Goal: Task Accomplishment & Management: Complete application form

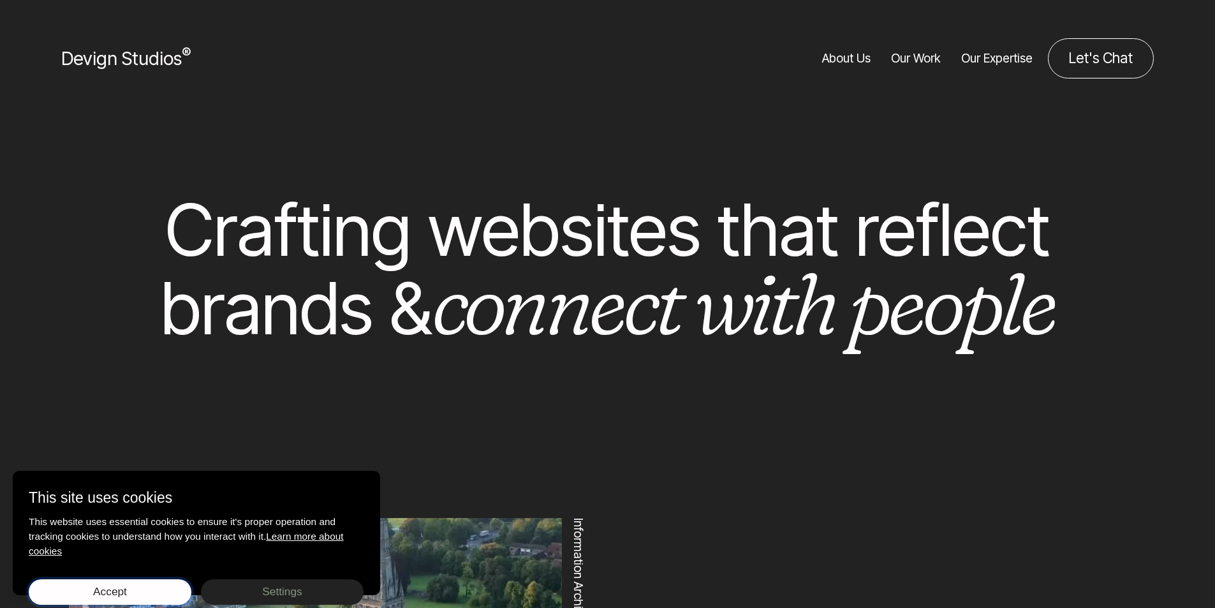
click at [89, 596] on button "Accept Save choices" at bounding box center [110, 592] width 163 height 26
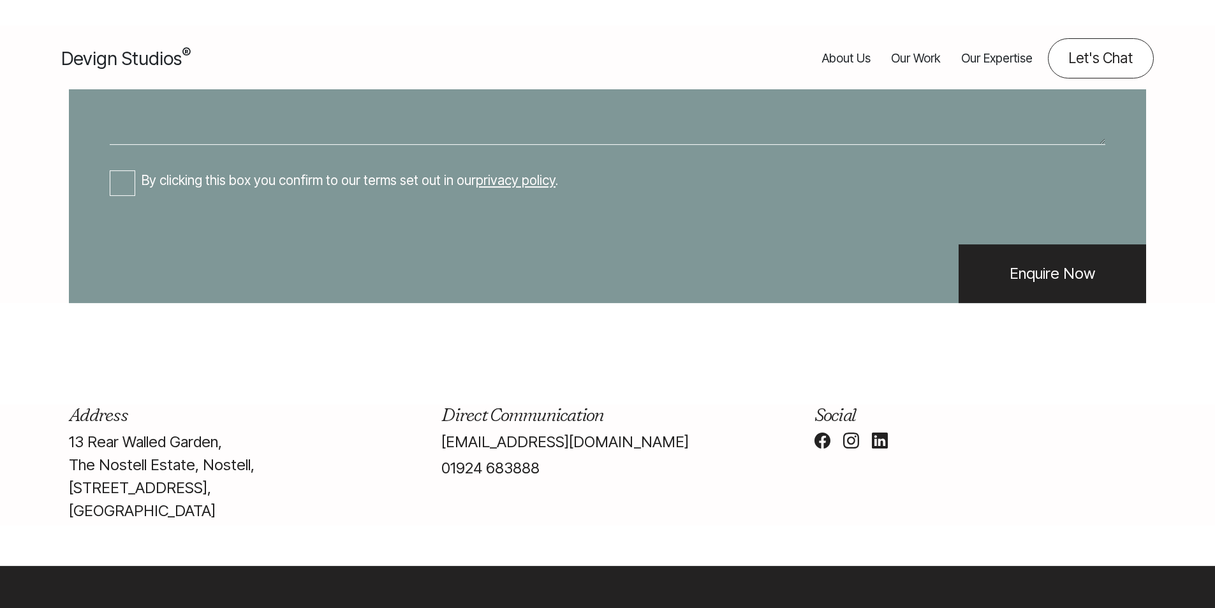
scroll to position [230, 0]
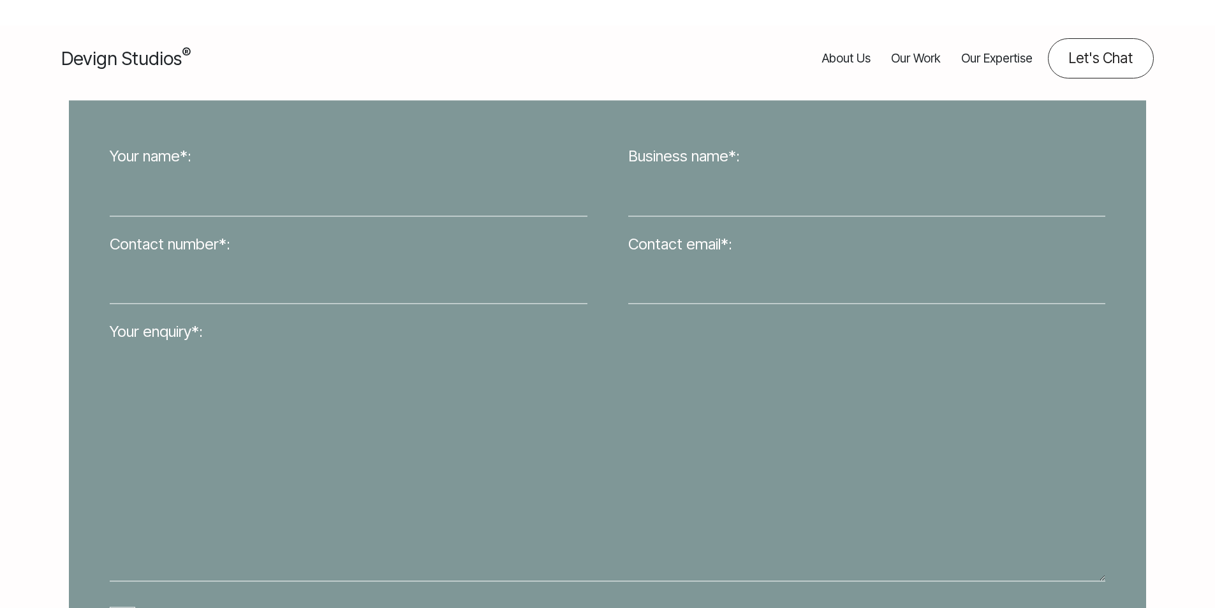
click at [204, 196] on input "Your name*:" at bounding box center [349, 192] width 478 height 47
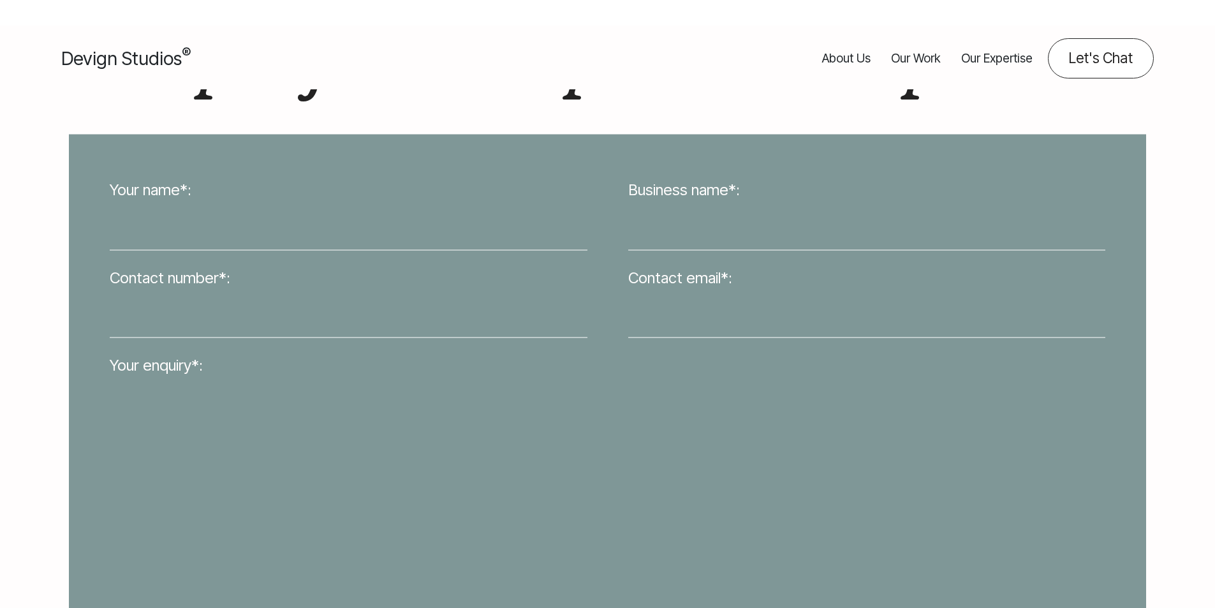
type input "[PERSON_NAME]"
type input "Technodream Web Design"
type input "7029409731"
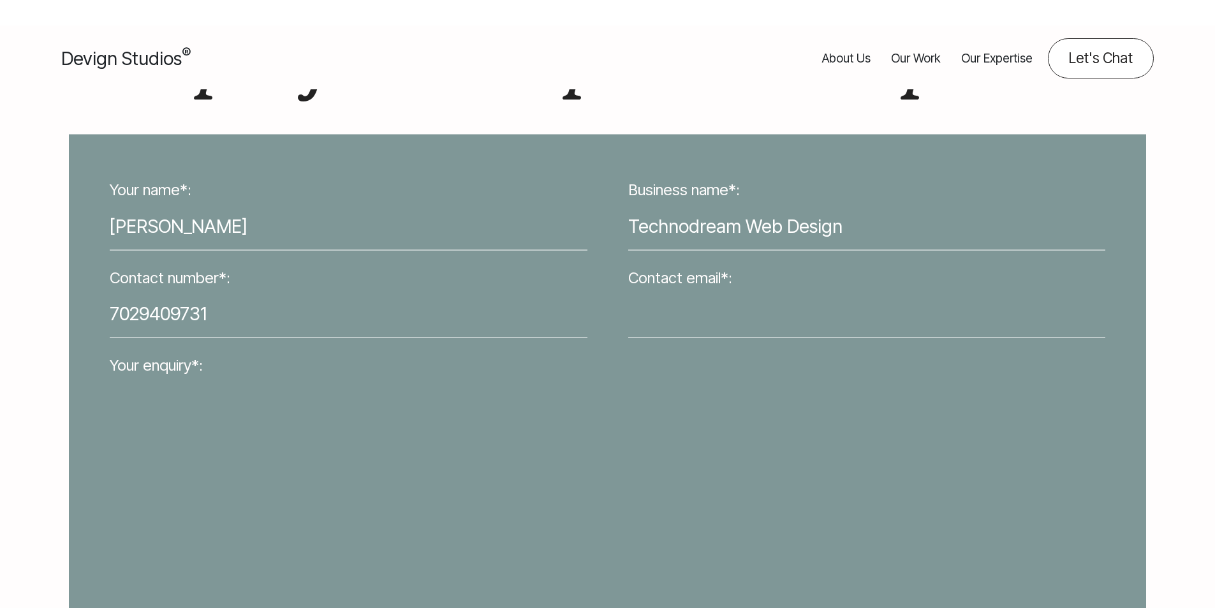
type input "[EMAIL_ADDRESS][DOMAIN_NAME]"
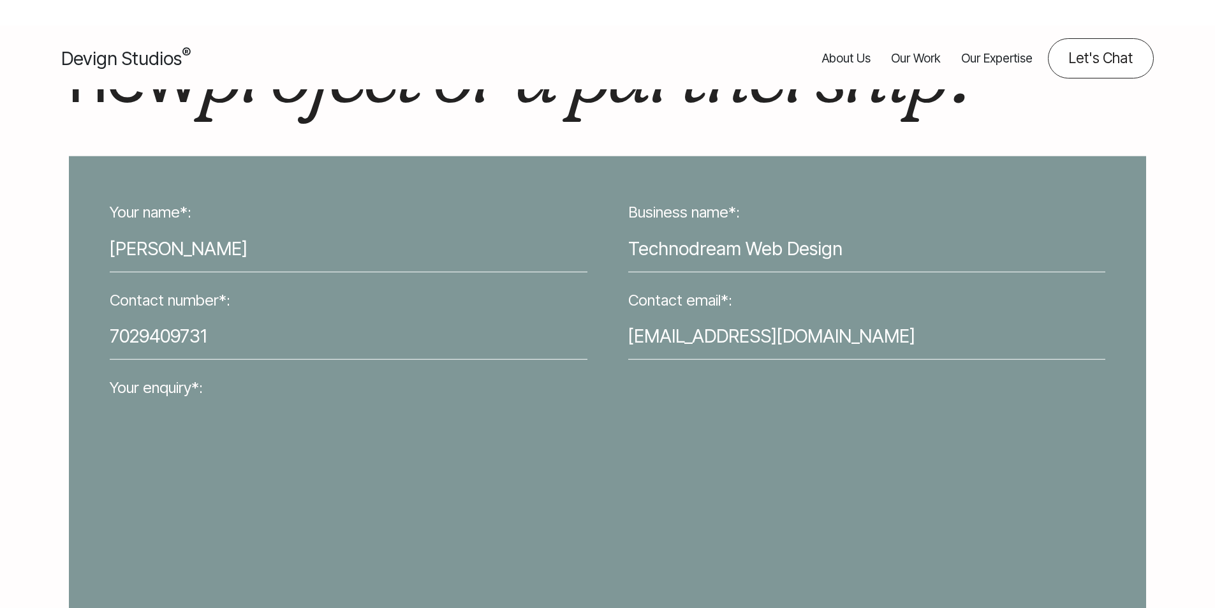
drag, startPoint x: 222, startPoint y: 242, endPoint x: 214, endPoint y: 244, distance: 7.9
click at [214, 244] on input "[PERSON_NAME]" at bounding box center [349, 248] width 478 height 47
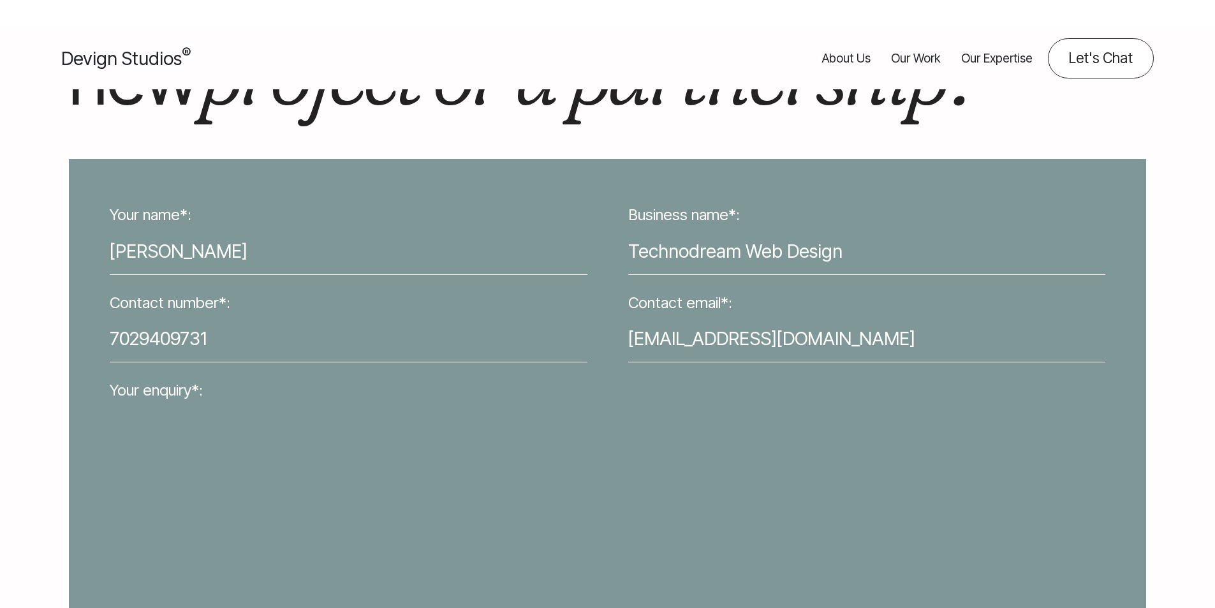
drag, startPoint x: 124, startPoint y: 334, endPoint x: 60, endPoint y: 337, distance: 63.9
click at [63, 337] on div "Your name*: [PERSON_NAME] Business name*: Technodream Web Design Contact number…" at bounding box center [607, 478] width 1118 height 639
drag, startPoint x: 639, startPoint y: 258, endPoint x: 646, endPoint y: 259, distance: 7.1
click at [646, 259] on input "Technodream Web Design" at bounding box center [867, 251] width 478 height 47
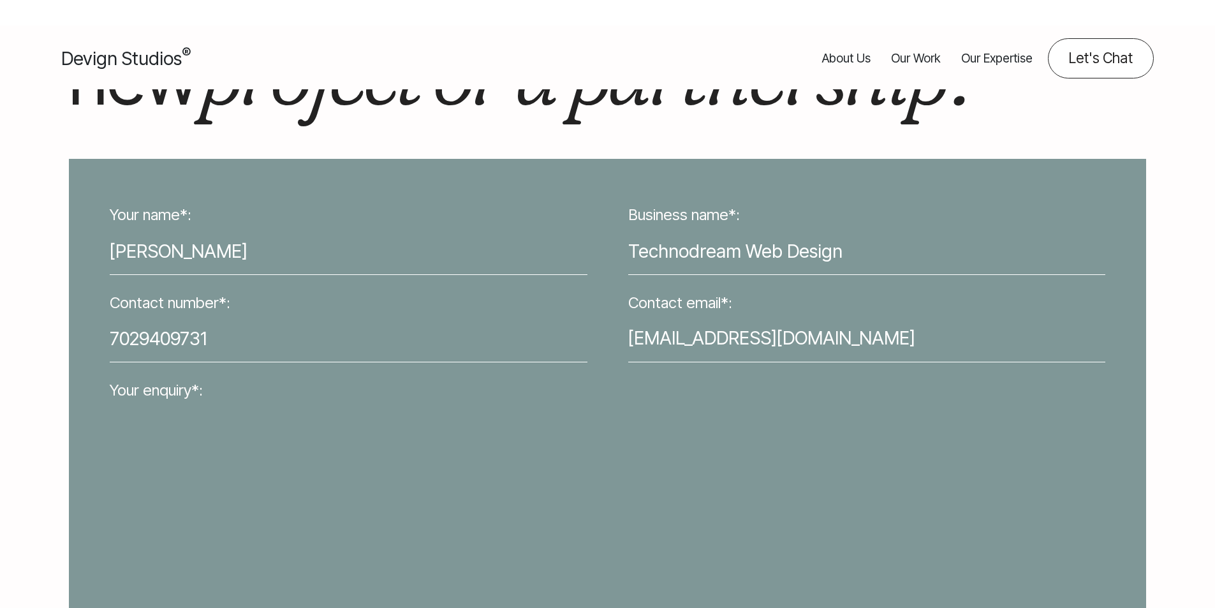
click at [639, 341] on input "[EMAIL_ADDRESS][DOMAIN_NAME]" at bounding box center [867, 338] width 478 height 47
click at [464, 515] on textarea "Your enquiry*:" at bounding box center [608, 521] width 996 height 237
paste textarea "Lorem, I do Sitametc Adipis, e sed doeiusmodte incidid ut Laboreetdol Mag Aliqu…"
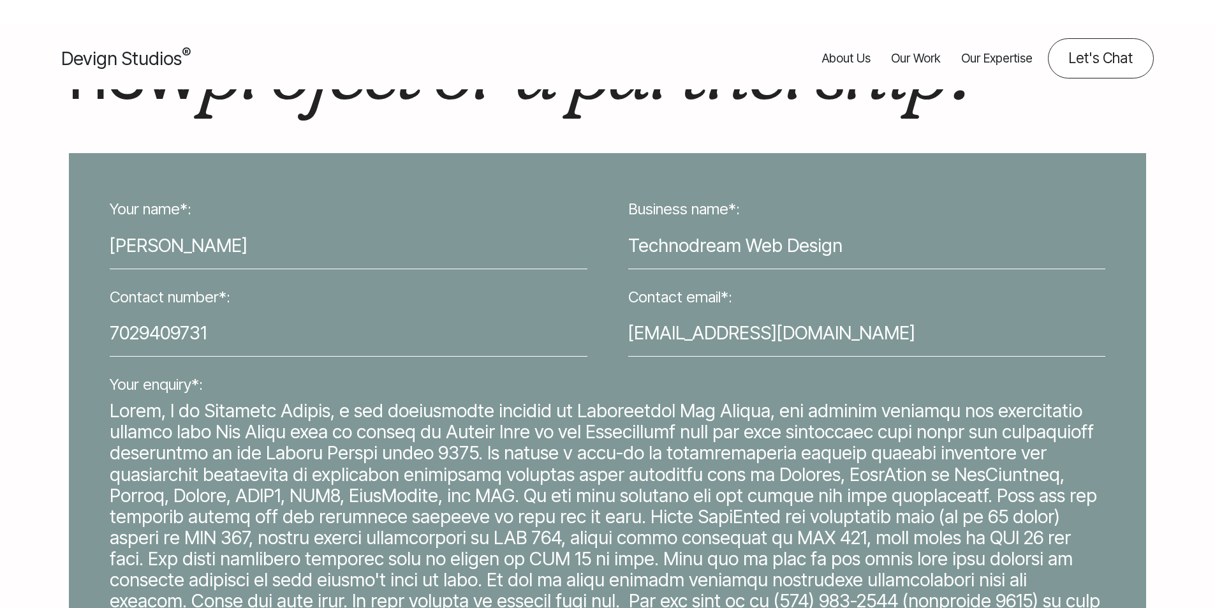
scroll to position [485, 0]
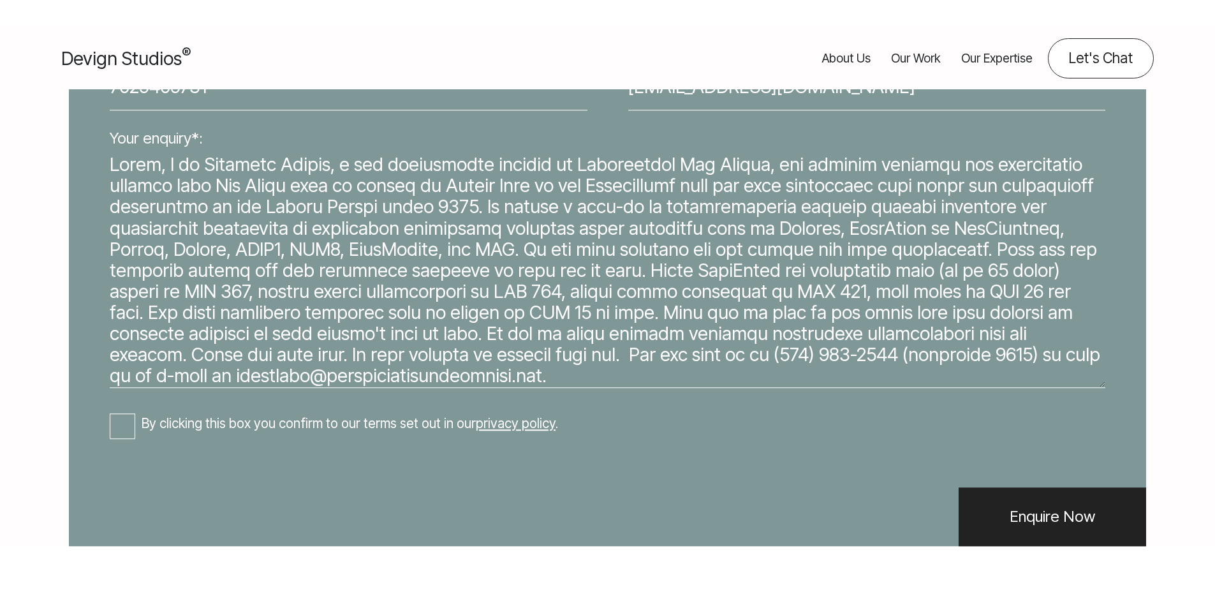
type textarea "Lorem, I do Sitametc Adipis, e sed doeiusmodte incidid ut Laboreetdol Mag Aliqu…"
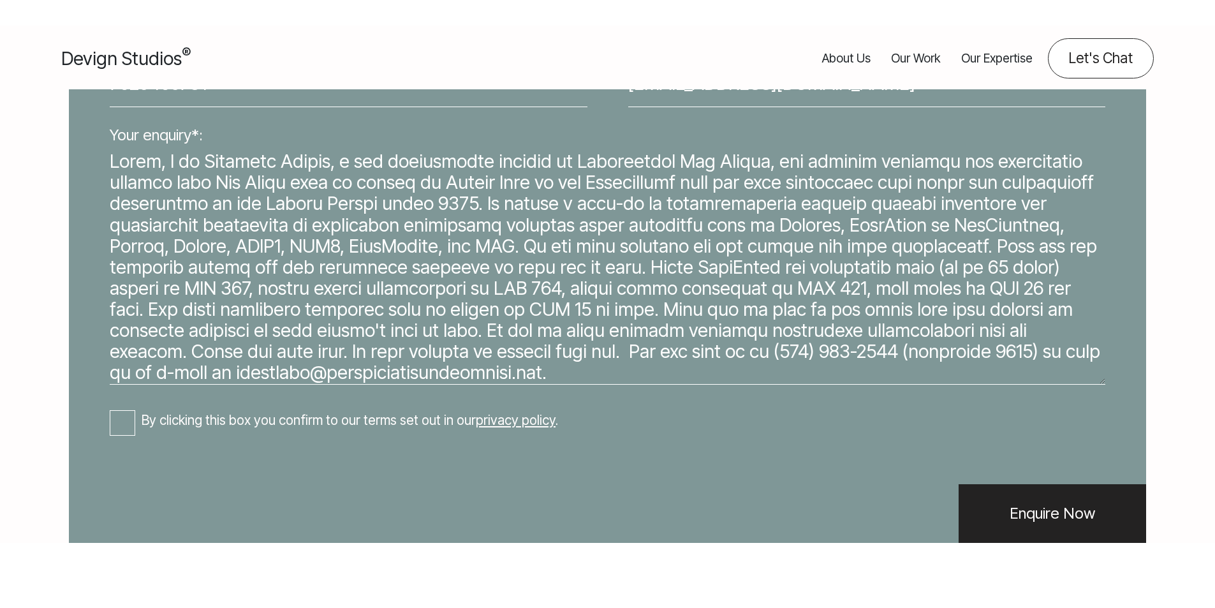
scroll to position [0, 0]
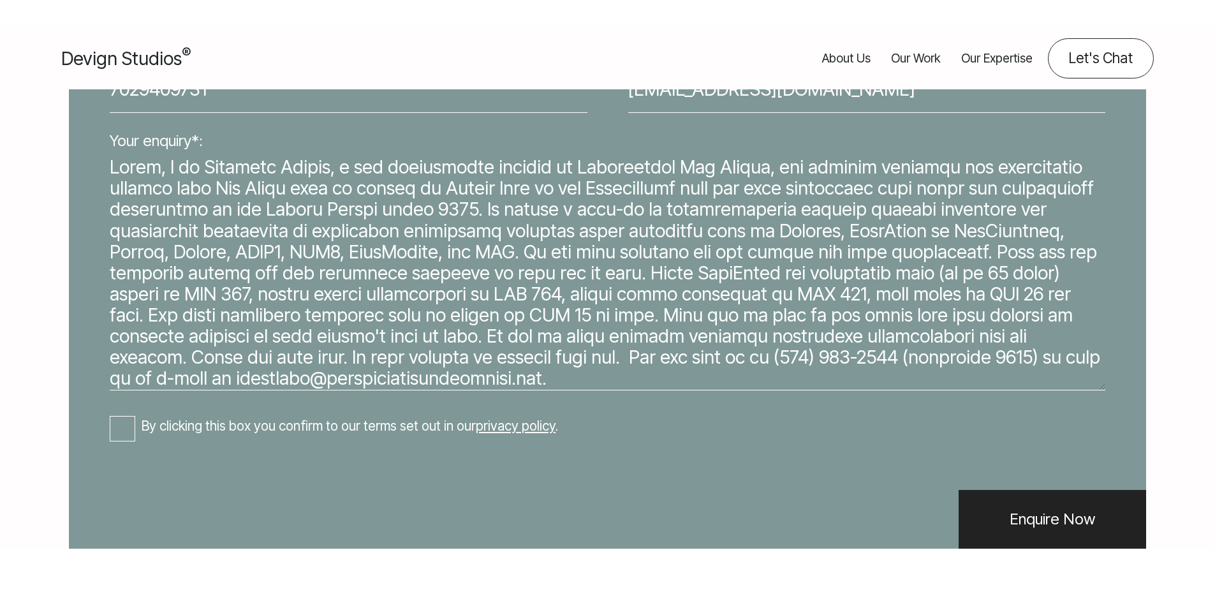
click at [119, 417] on input "By clicking this box you confirm to our terms set out in our privacy policy ." at bounding box center [123, 429] width 26 height 26
checkbox input "true"
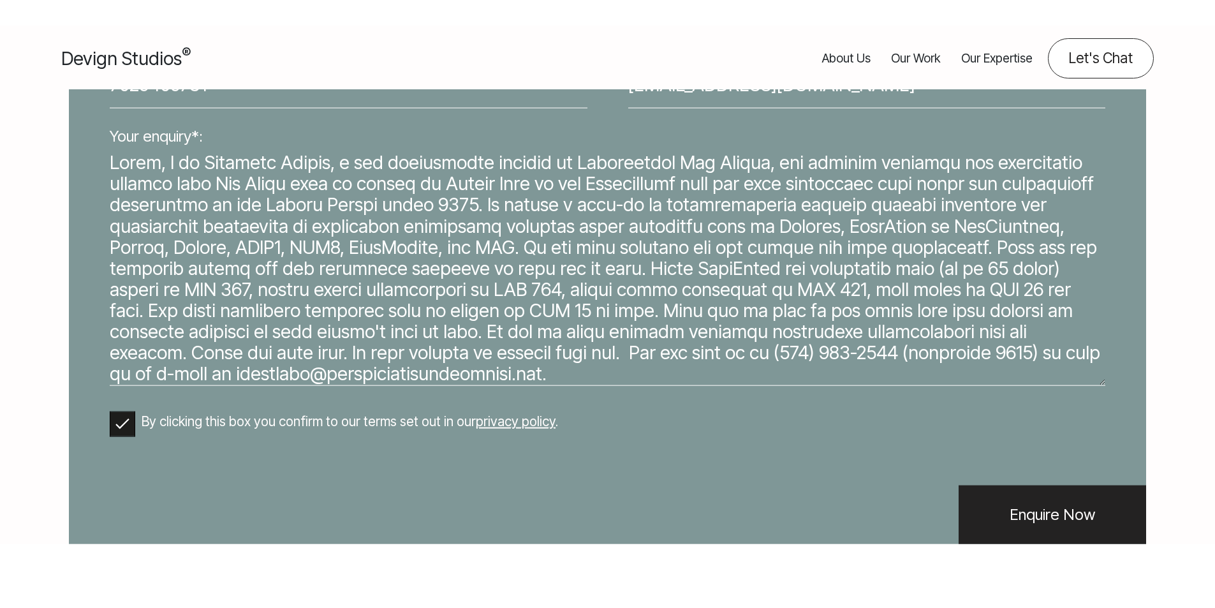
click at [1006, 544] on input "Enquire Now" at bounding box center [1053, 514] width 188 height 59
